Goal: Task Accomplishment & Management: Manage account settings

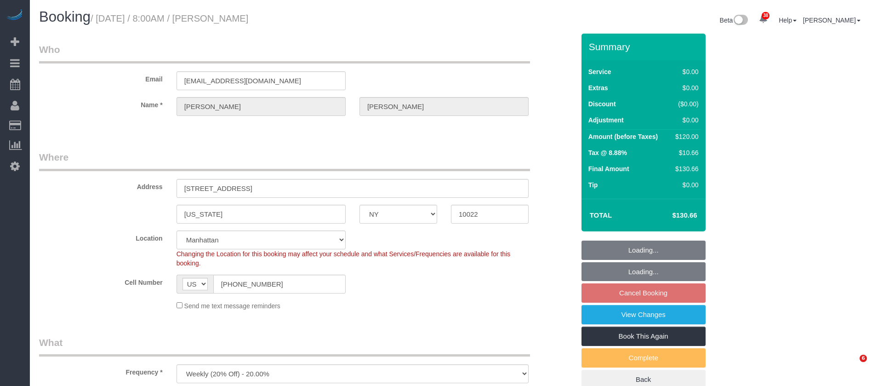
select select "NY"
select select "spot1"
select select "number:56"
select select "number:75"
select select "number:15"
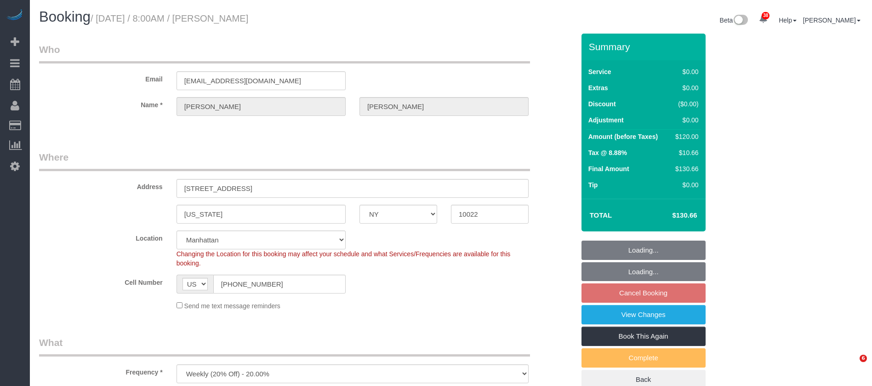
select select "number:5"
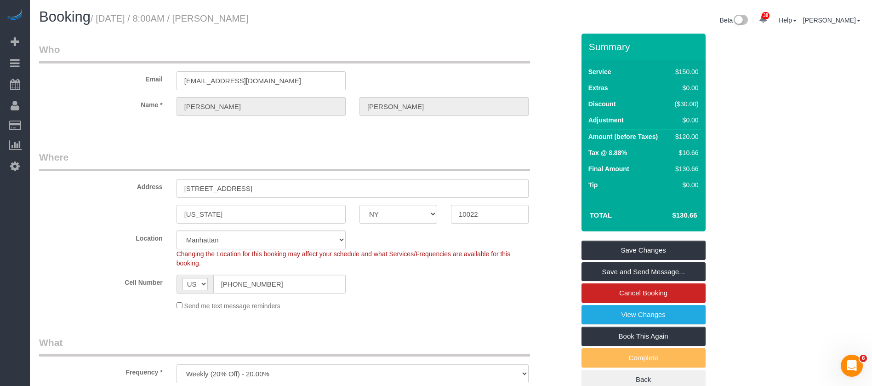
drag, startPoint x: 96, startPoint y: 15, endPoint x: 310, endPoint y: 23, distance: 213.8
click at [305, 23] on h1 "Booking / October 13, 2025 / 8:00AM / Evelyn Cundy" at bounding box center [241, 17] width 405 height 16
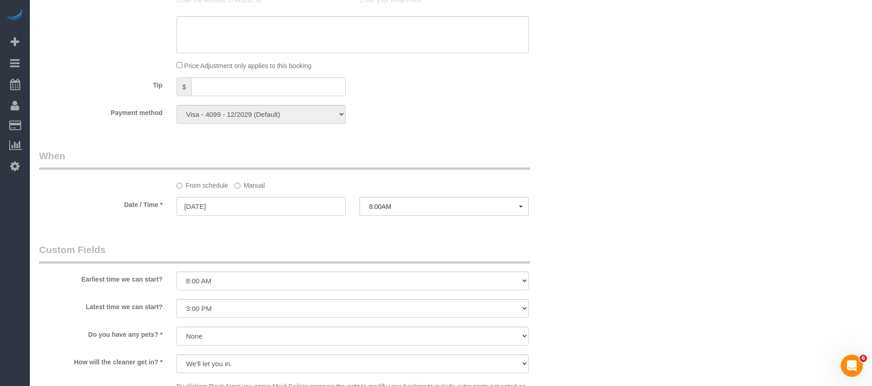
scroll to position [620, 0]
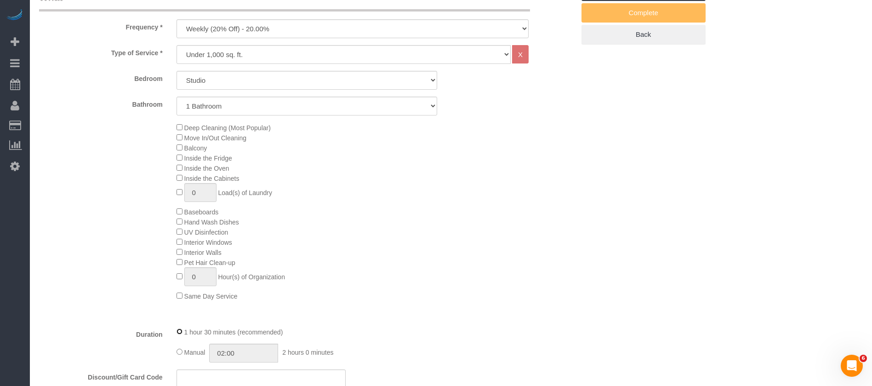
select select "spot60"
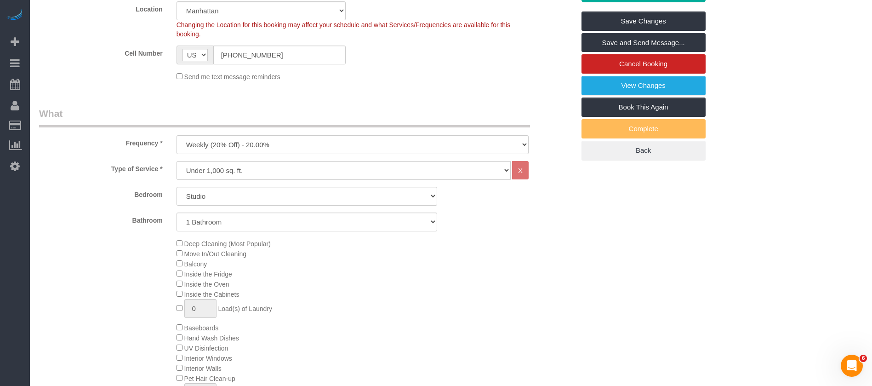
scroll to position [69, 0]
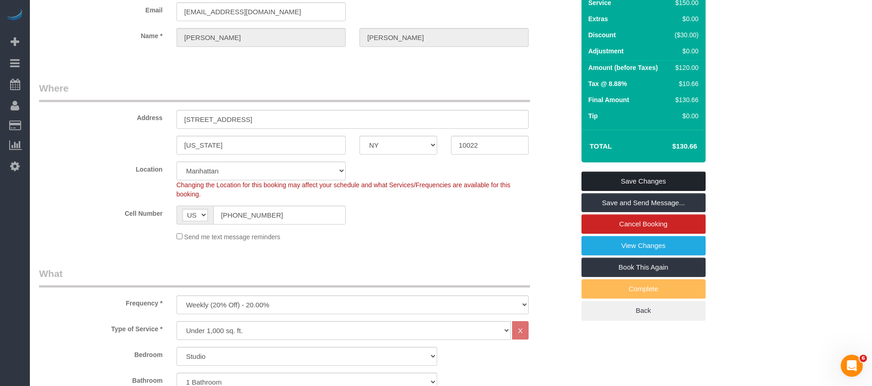
click at [680, 181] on link "Save Changes" at bounding box center [643, 180] width 124 height 19
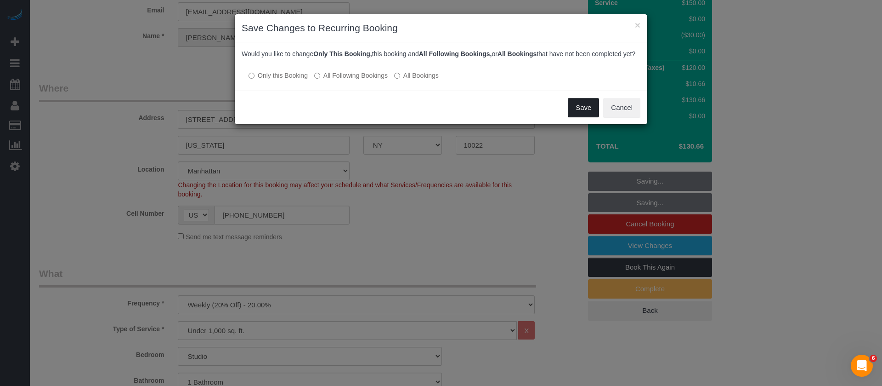
click at [587, 115] on button "Save" at bounding box center [583, 107] width 31 height 19
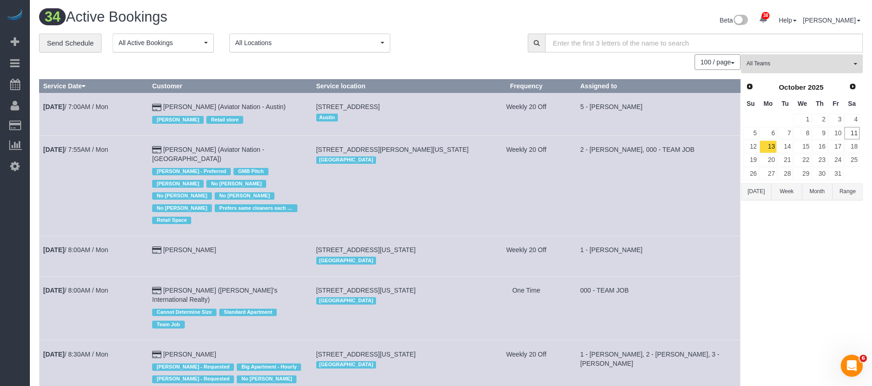
click at [845, 62] on span "All Teams" at bounding box center [798, 64] width 105 height 8
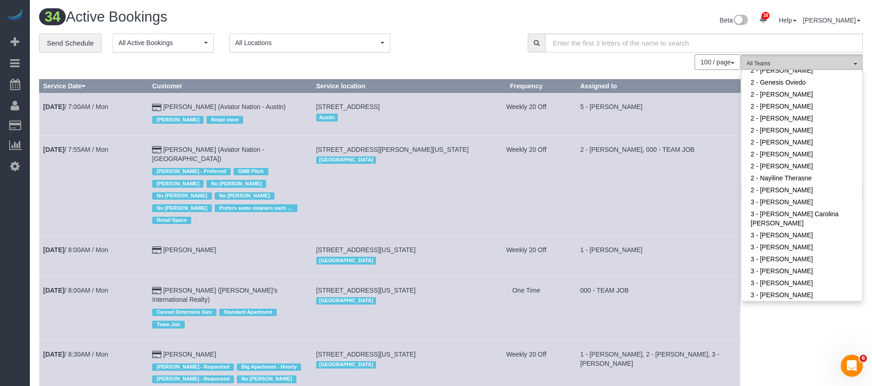
scroll to position [482, 0]
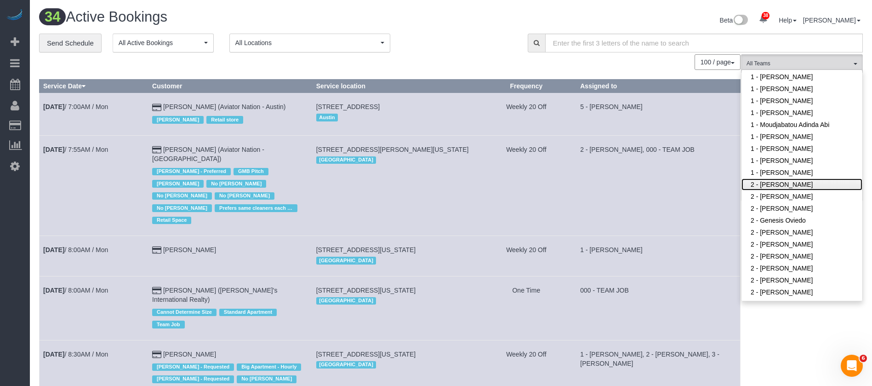
click at [802, 178] on link "2 - [PERSON_NAME]" at bounding box center [801, 184] width 121 height 12
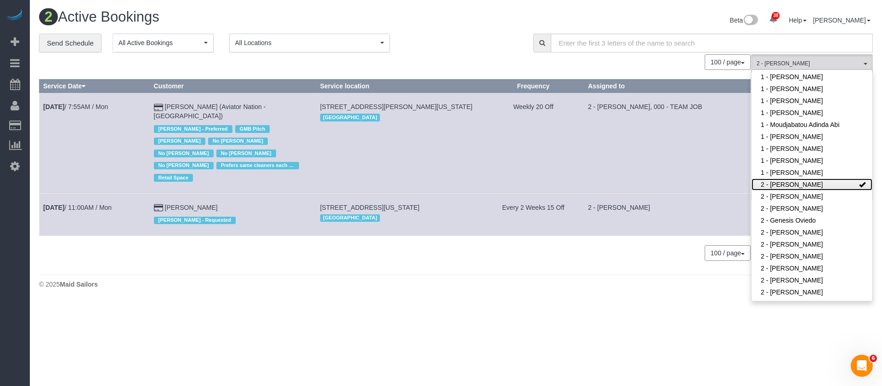
drag, startPoint x: 816, startPoint y: 160, endPoint x: 642, endPoint y: 142, distance: 174.7
click at [816, 178] on link "2 - [PERSON_NAME]" at bounding box center [812, 184] width 121 height 12
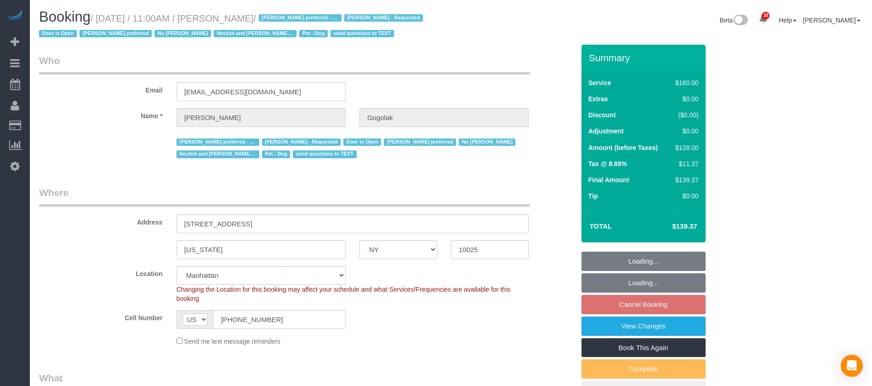
select select "NY"
select select "string:stripe-pm_1RfNyY4VGloSiKo7jWnzrFGY"
select select "number:58"
select select "number:76"
select select "number:13"
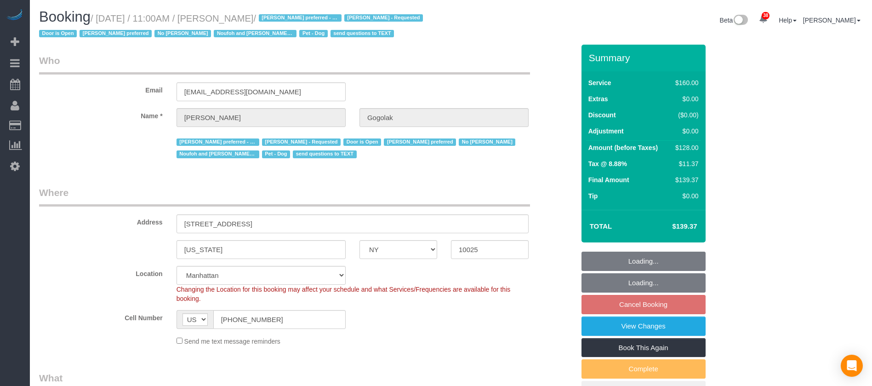
select select "number:5"
select select "spot63"
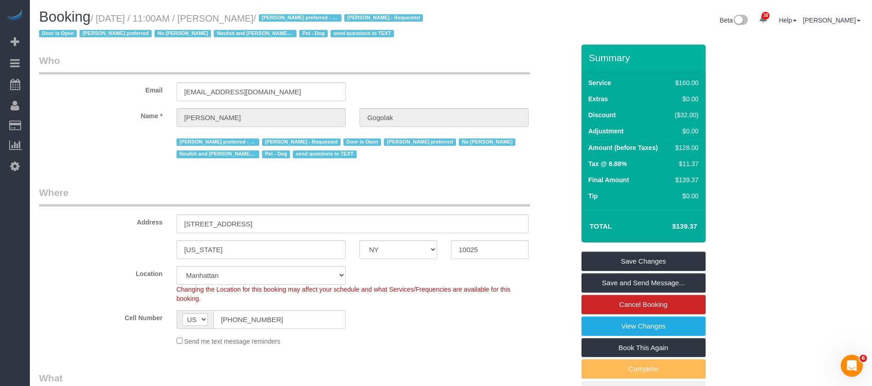
drag, startPoint x: 98, startPoint y: 14, endPoint x: 294, endPoint y: 8, distance: 196.3
click at [295, 10] on h1 "Booking / [DATE] / 11:00AM / [PERSON_NAME] / [PERSON_NAME] preferred - Mondays …" at bounding box center [241, 24] width 405 height 31
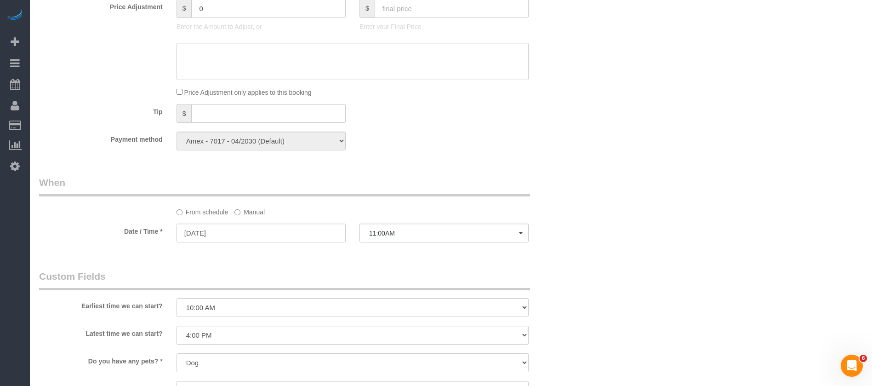
scroll to position [827, 0]
